Goal: Transaction & Acquisition: Book appointment/travel/reservation

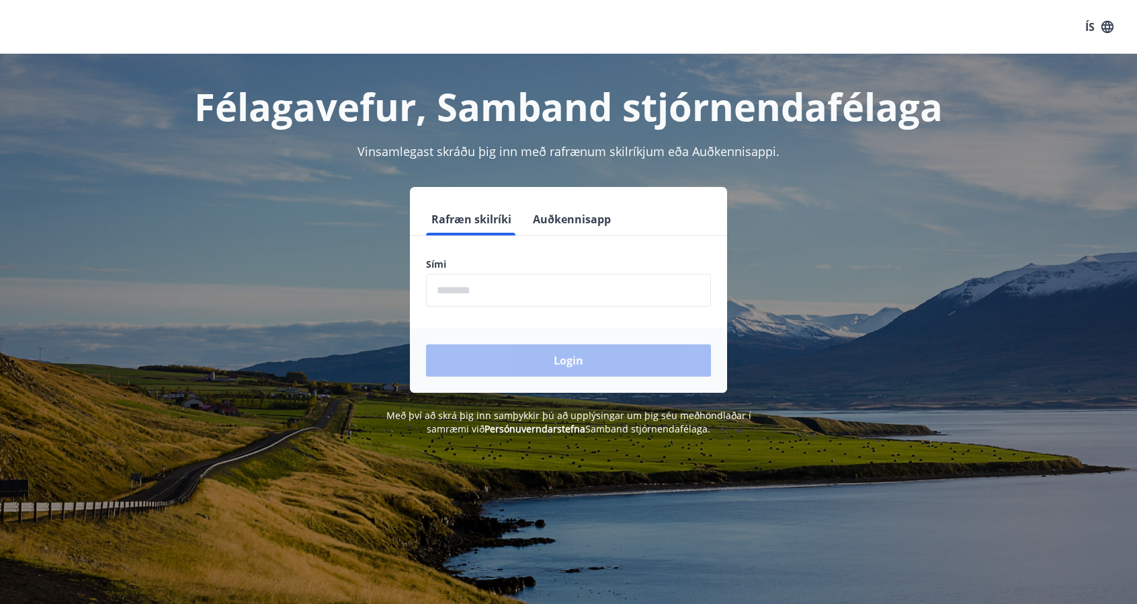
click at [625, 291] on input "phone" at bounding box center [568, 290] width 285 height 33
type input "********"
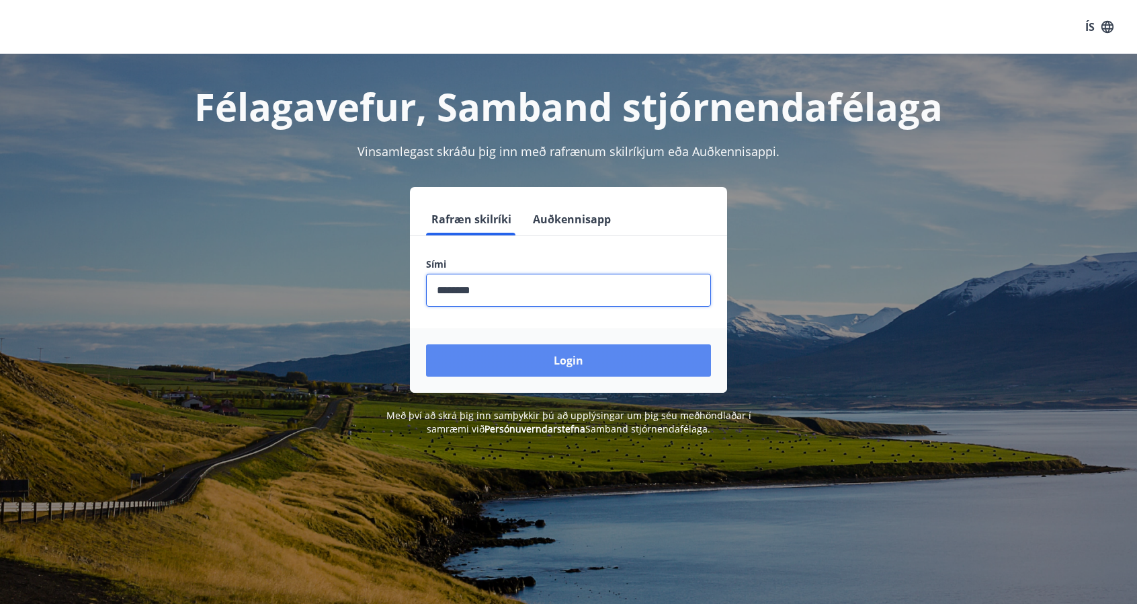
click at [522, 366] on button "Login" at bounding box center [568, 360] width 285 height 32
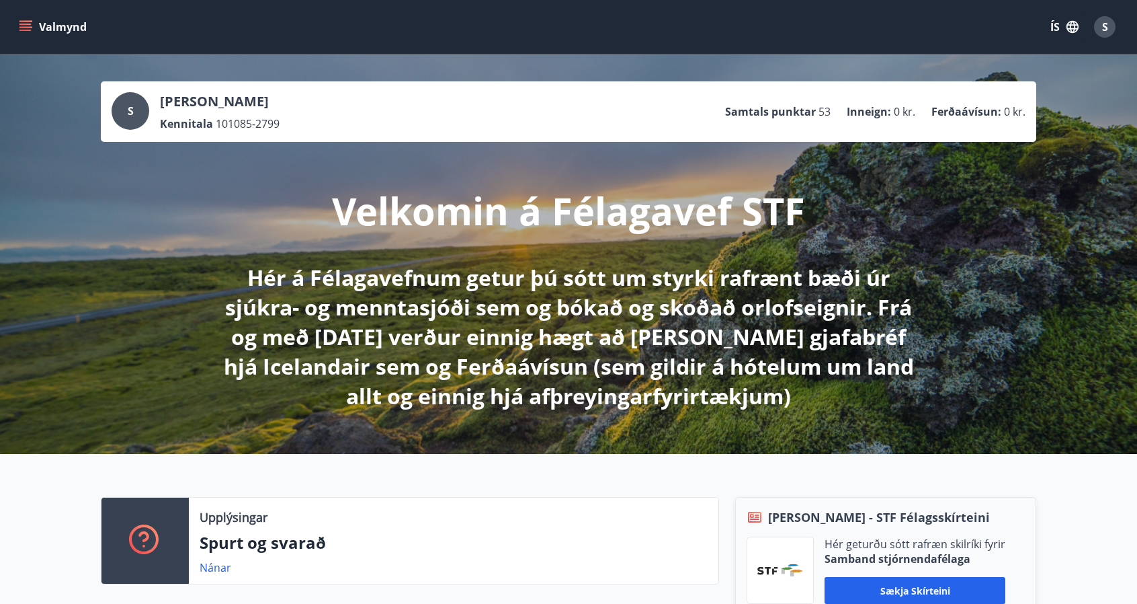
click at [58, 34] on button "Valmynd" at bounding box center [54, 27] width 76 height 24
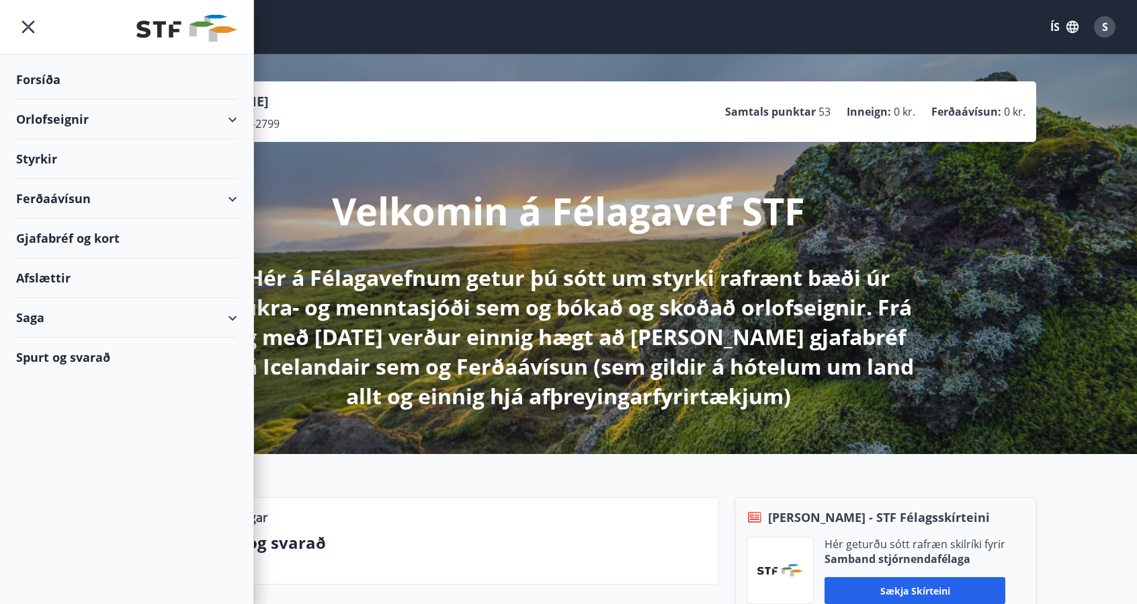
click at [81, 120] on div "Orlofseignir" at bounding box center [126, 119] width 221 height 40
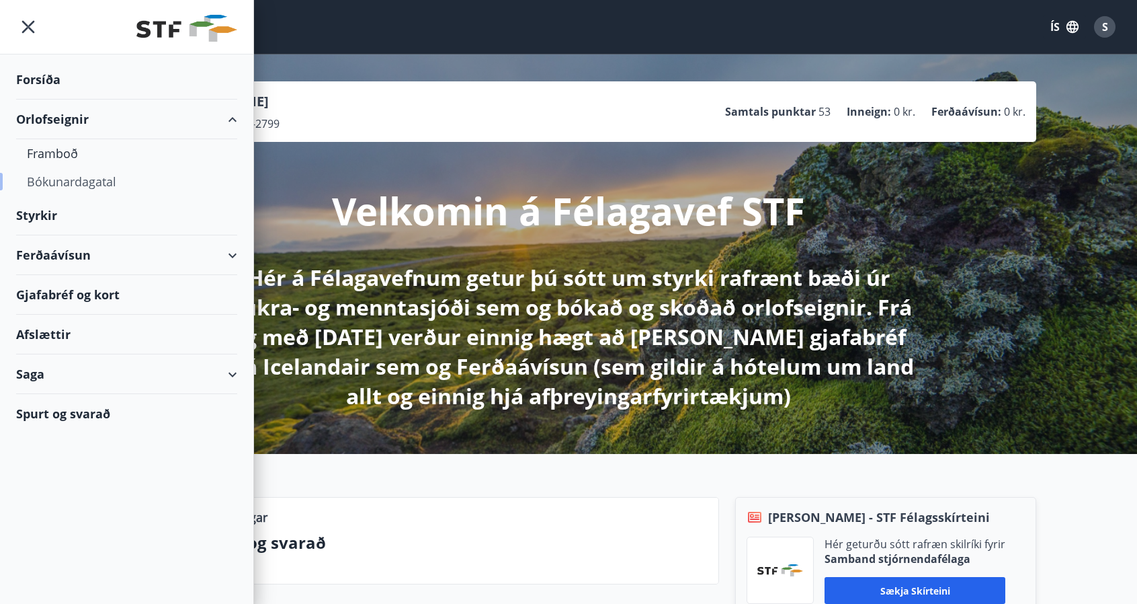
click at [56, 185] on div "Bókunardagatal" at bounding box center [127, 181] width 200 height 28
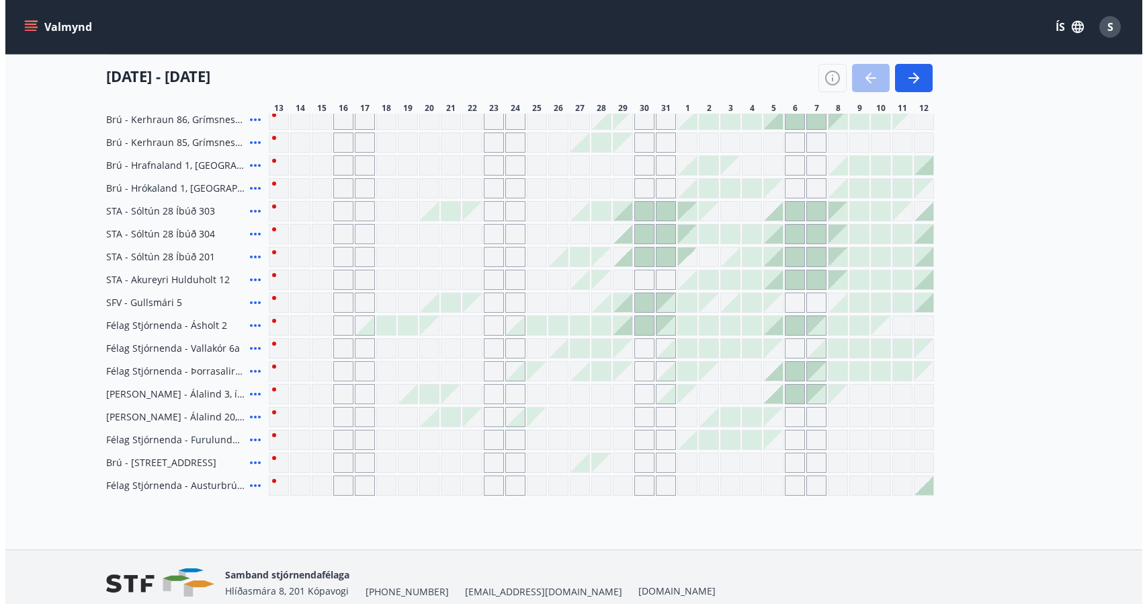
scroll to position [441, 0]
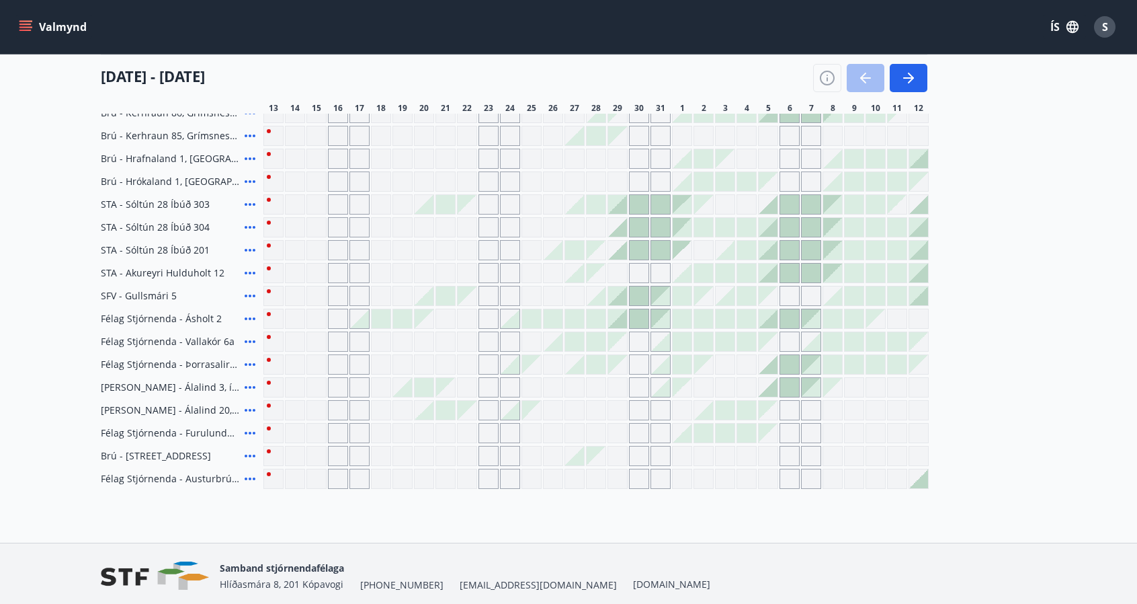
click at [427, 409] on div at bounding box center [424, 410] width 19 height 19
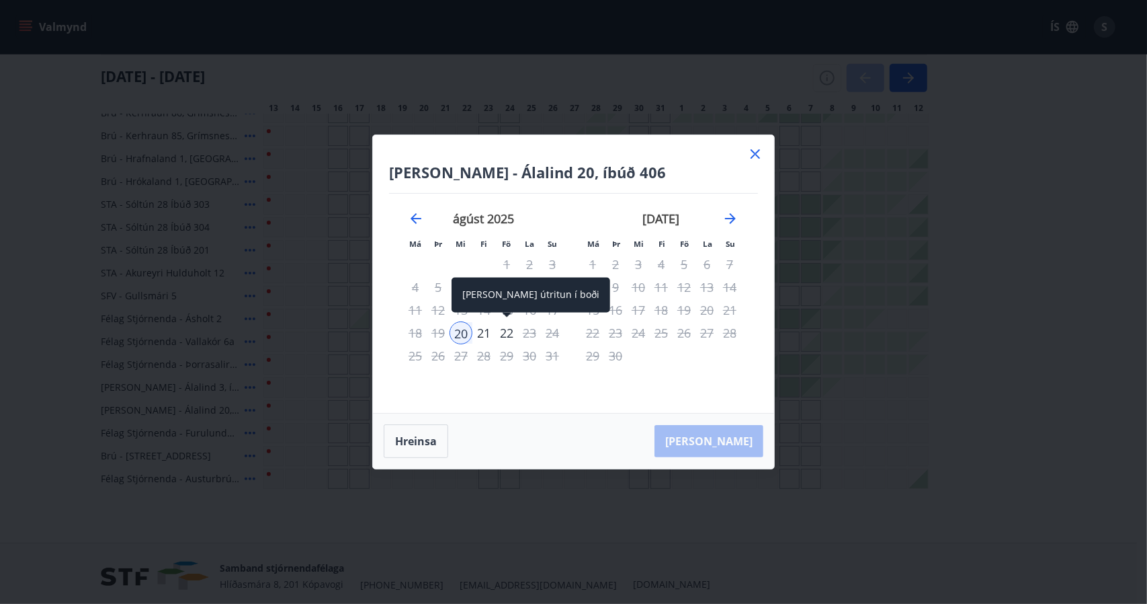
click at [509, 337] on div "22" at bounding box center [506, 332] width 23 height 23
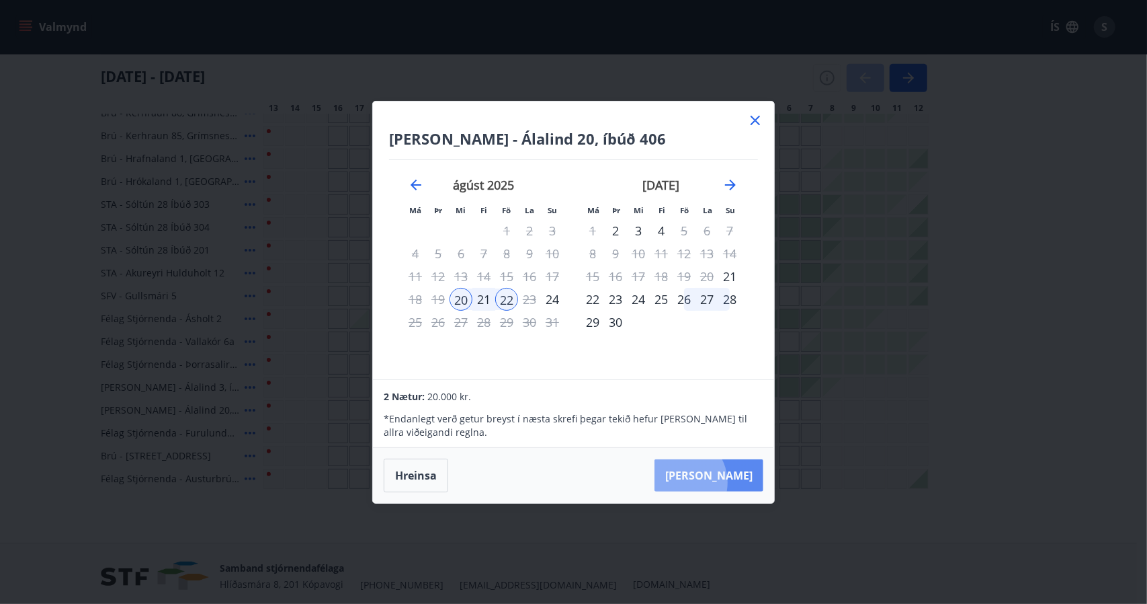
click at [721, 482] on button "Taka Frá" at bounding box center [709, 475] width 109 height 32
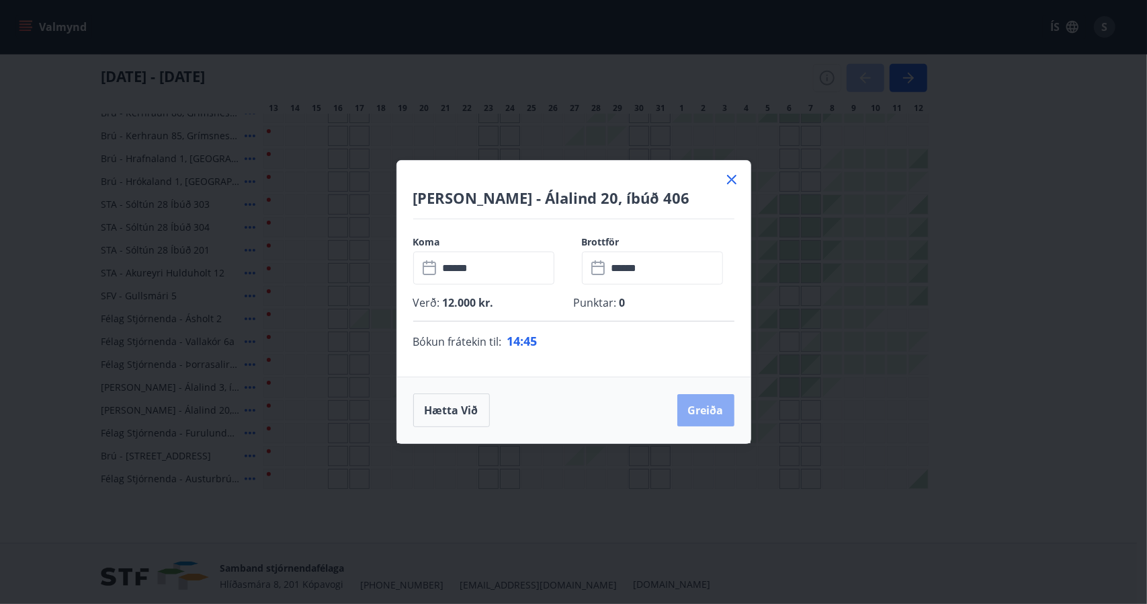
click at [705, 421] on button "Greiða" at bounding box center [706, 410] width 57 height 32
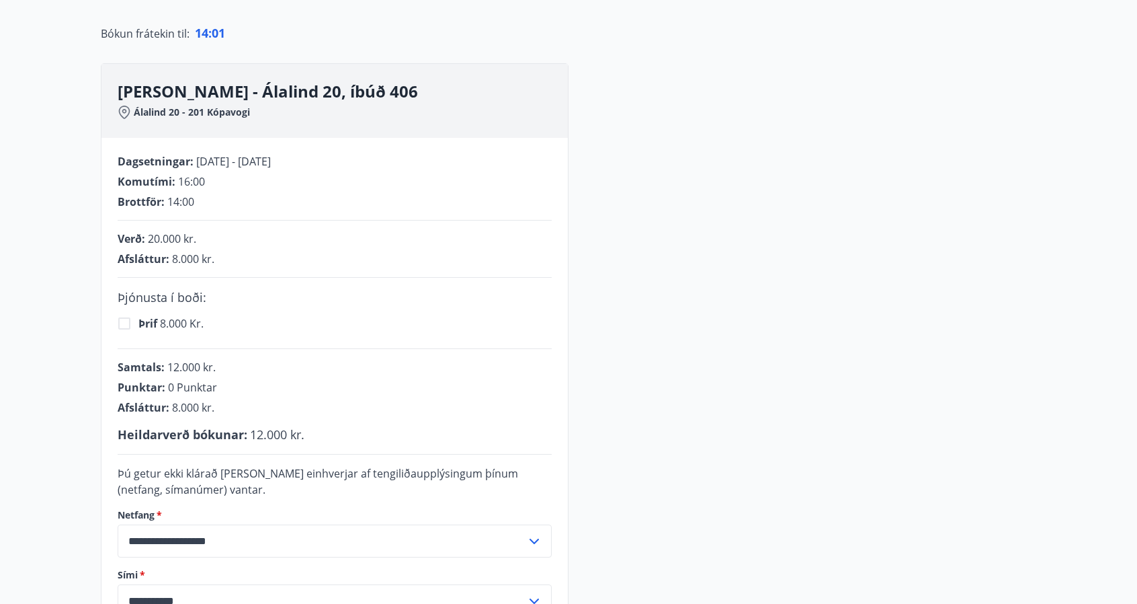
scroll to position [136, 0]
click at [840, 294] on div "**********" at bounding box center [569, 370] width 936 height 615
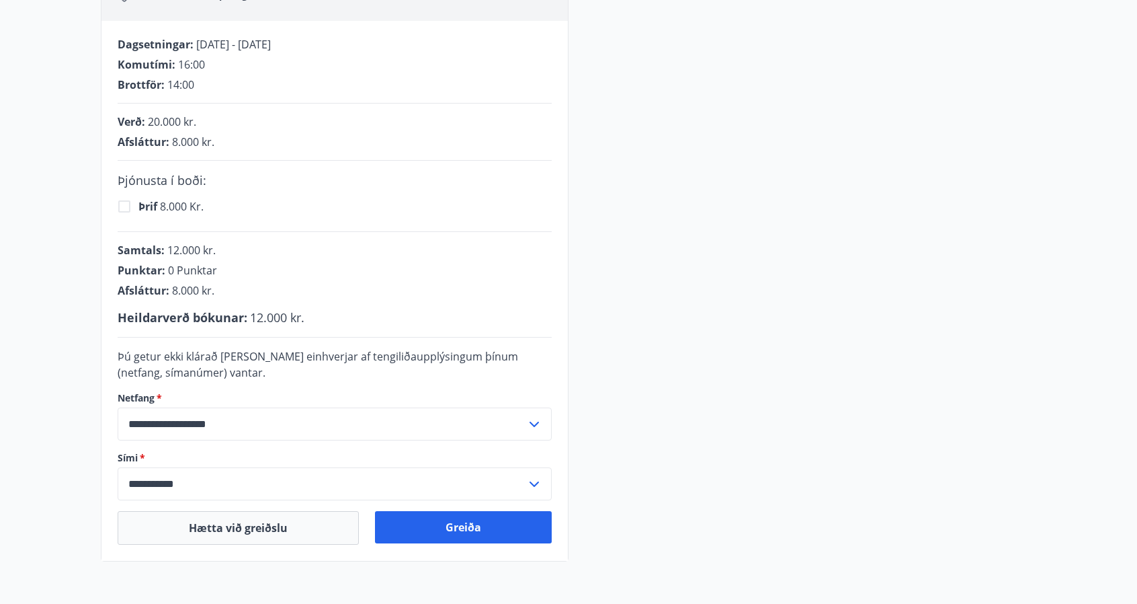
scroll to position [253, 0]
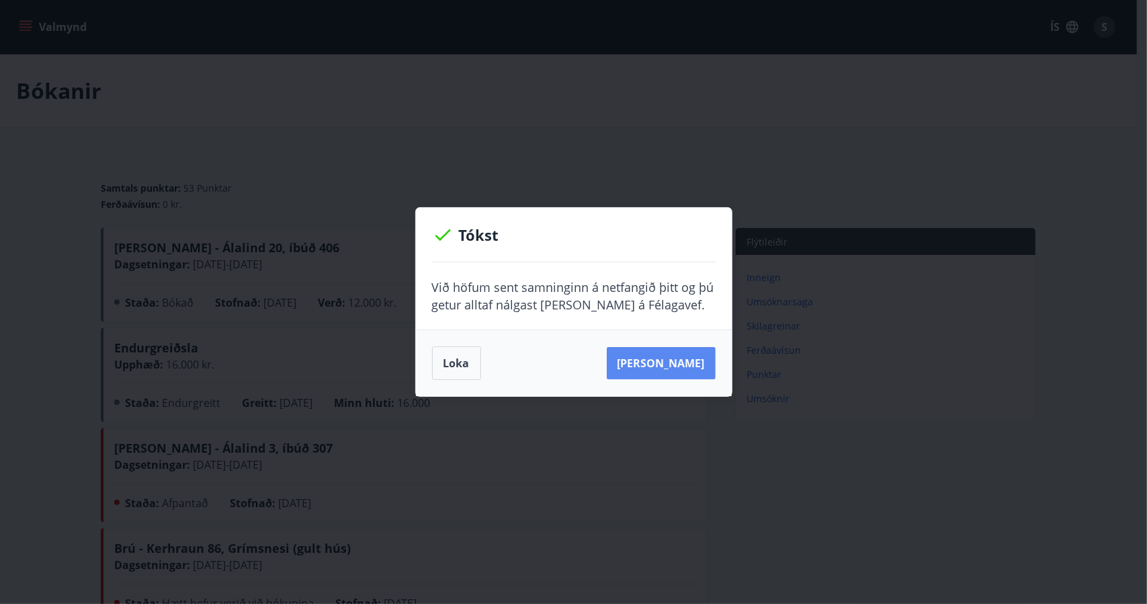
click at [663, 375] on button "[PERSON_NAME]" at bounding box center [661, 363] width 109 height 32
